Goal: Transaction & Acquisition: Purchase product/service

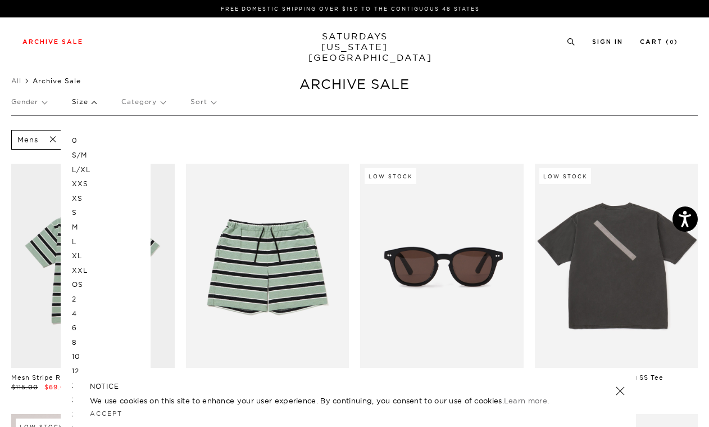
click at [410, 101] on div "Gender Size 0 S/M L/XL XXS XS S M L XL XXL OS 2 4 6 8 10 12 28 29 30 31 32 33 3…" at bounding box center [354, 104] width 687 height 30
click at [427, 133] on div "Mens Clear All" at bounding box center [354, 139] width 687 height 25
click at [85, 102] on p "Size" at bounding box center [84, 102] width 24 height 26
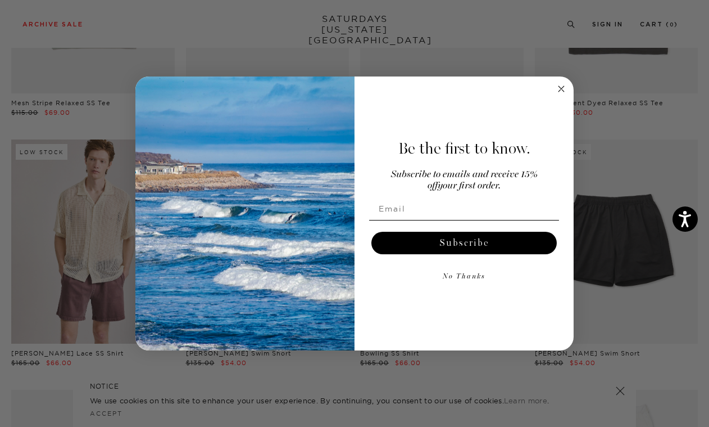
scroll to position [277, 0]
click at [561, 91] on circle "Close dialog" at bounding box center [561, 88] width 13 height 13
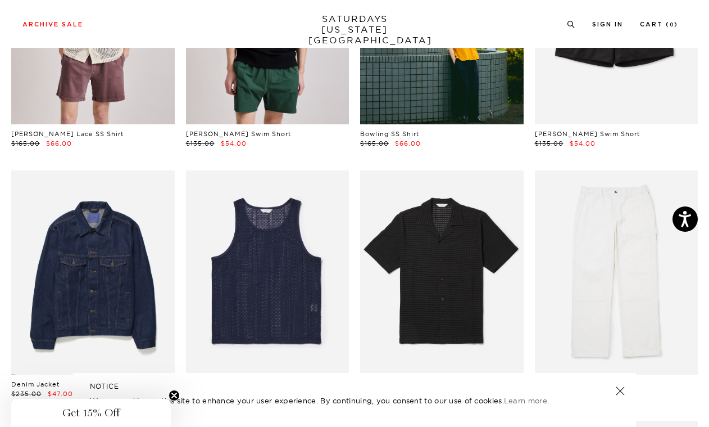
scroll to position [509, 0]
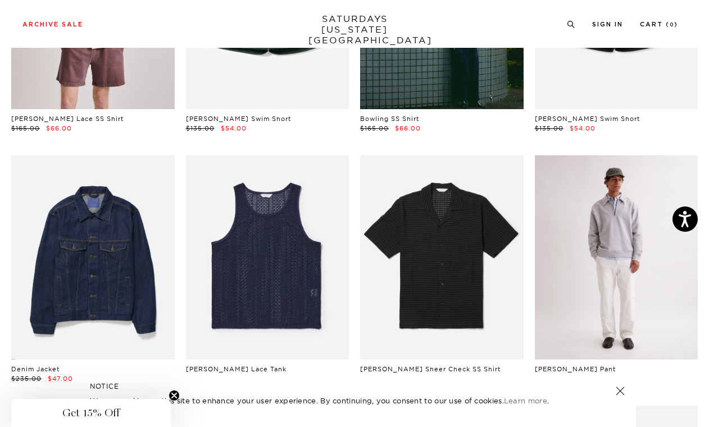
click at [605, 205] on link at bounding box center [617, 257] width 164 height 204
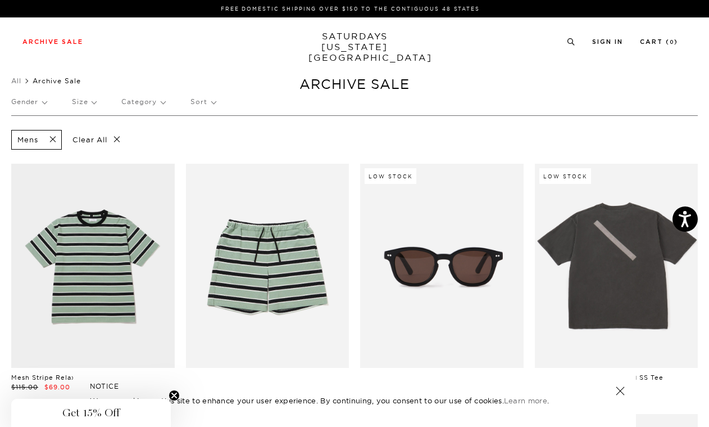
scroll to position [0, 6]
click at [137, 102] on p "Category" at bounding box center [143, 102] width 44 height 26
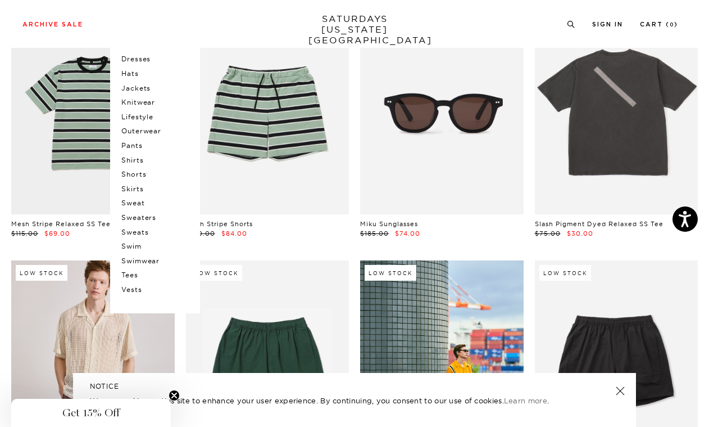
scroll to position [157, 6]
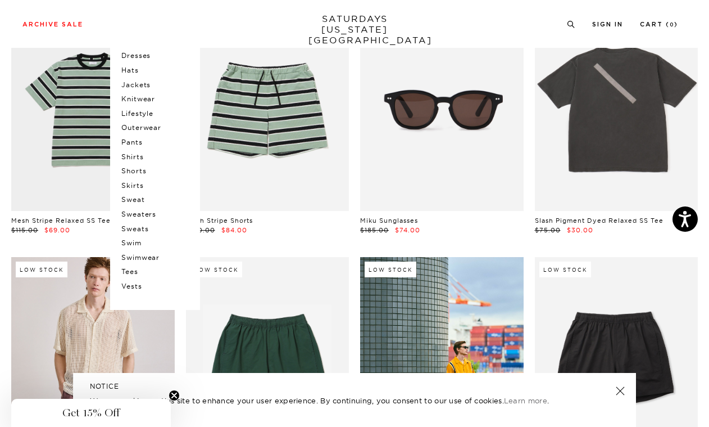
click at [126, 264] on p "Tees" at bounding box center [154, 271] width 67 height 15
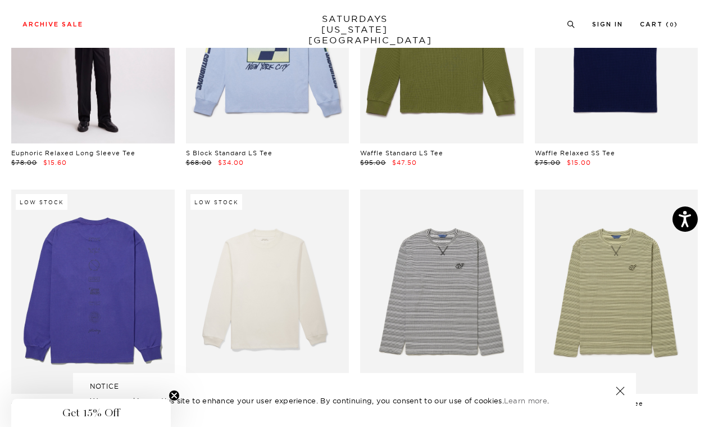
scroll to position [1978, 1]
